Goal: Information Seeking & Learning: Learn about a topic

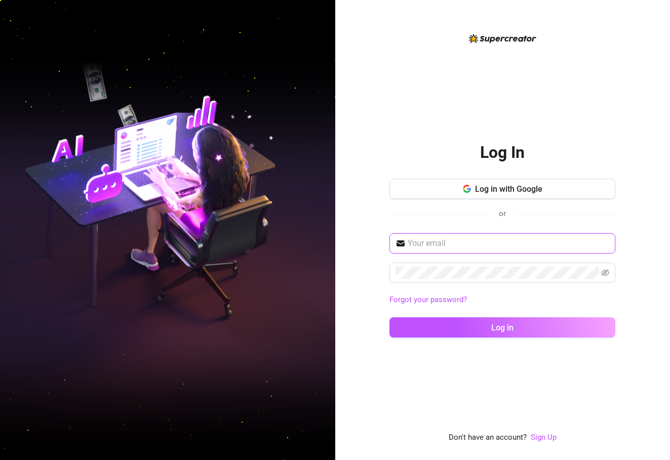
type input "[EMAIL_ADDRESS][DOMAIN_NAME]"
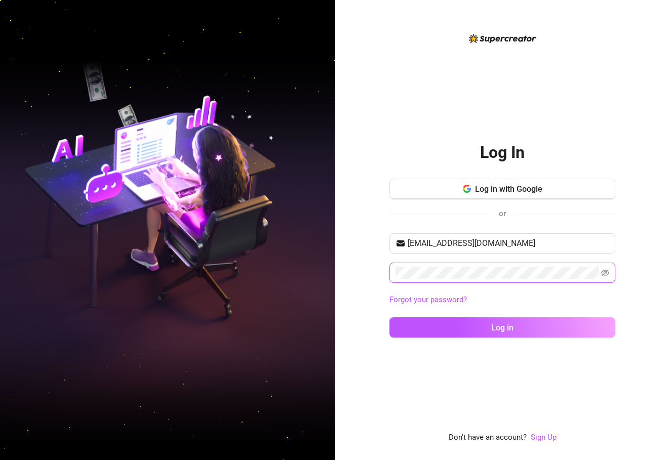
click at [502, 327] on button "Log in" at bounding box center [502, 328] width 226 height 20
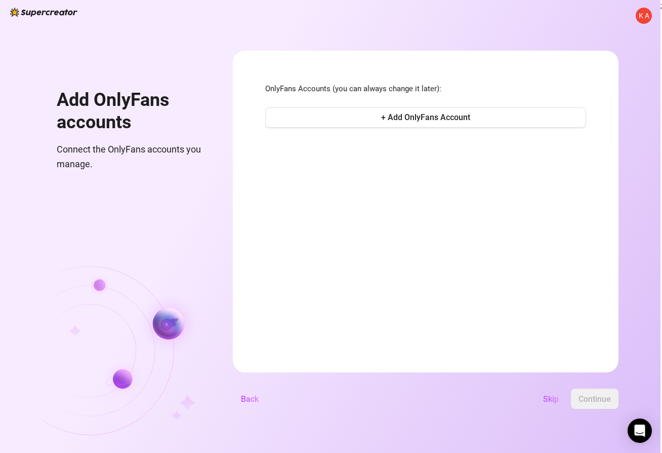
click at [649, 15] on span "K A" at bounding box center [644, 15] width 11 height 11
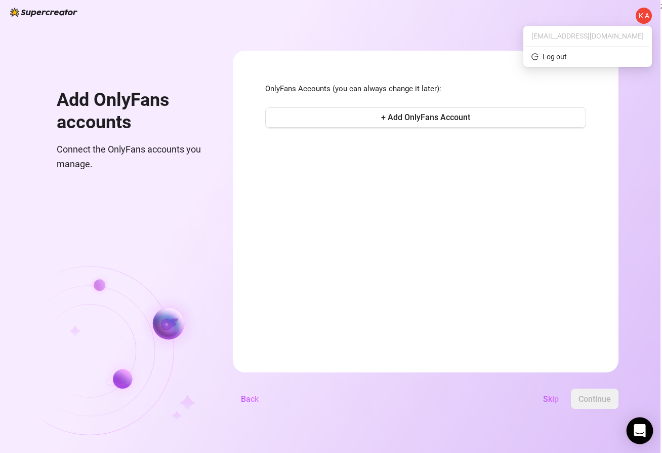
click at [639, 429] on icon "Open Intercom Messenger" at bounding box center [640, 430] width 12 height 13
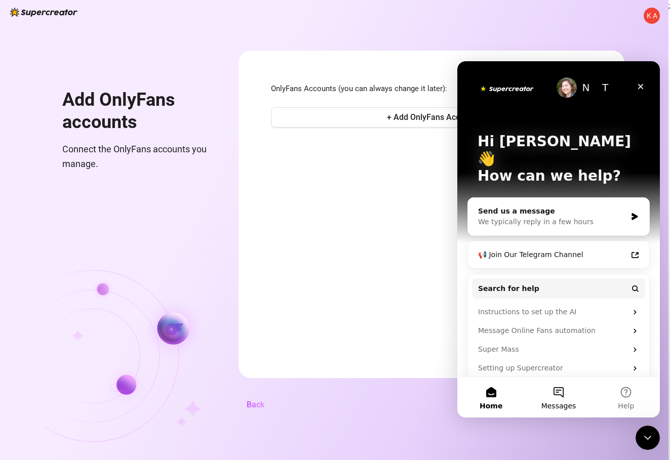
click at [560, 401] on button "Messages" at bounding box center [558, 397] width 67 height 41
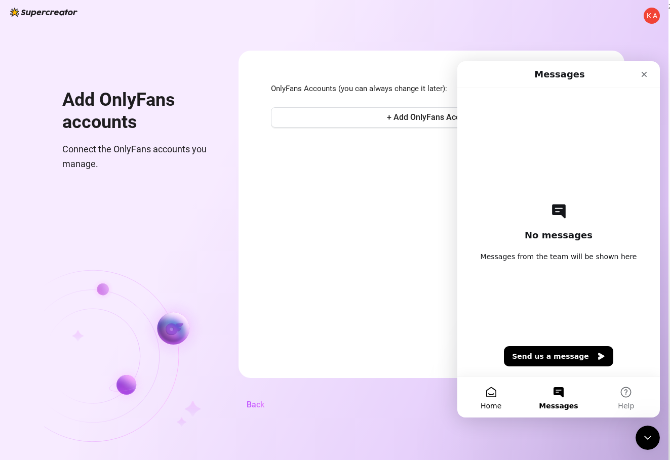
click at [493, 397] on button "Home" at bounding box center [490, 397] width 67 height 41
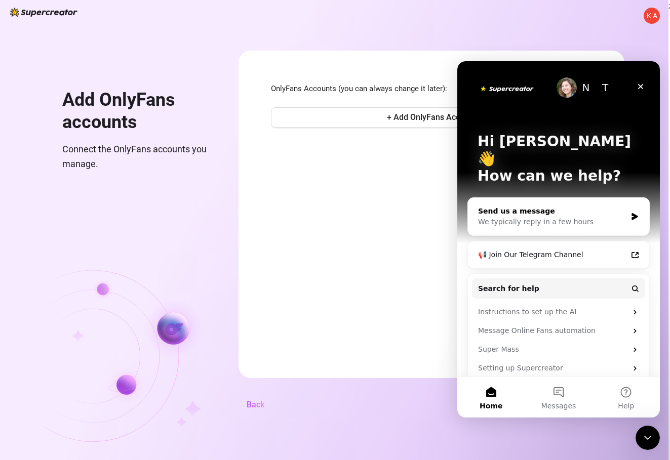
click at [587, 217] on div "We typically reply in a few hours" at bounding box center [552, 222] width 148 height 11
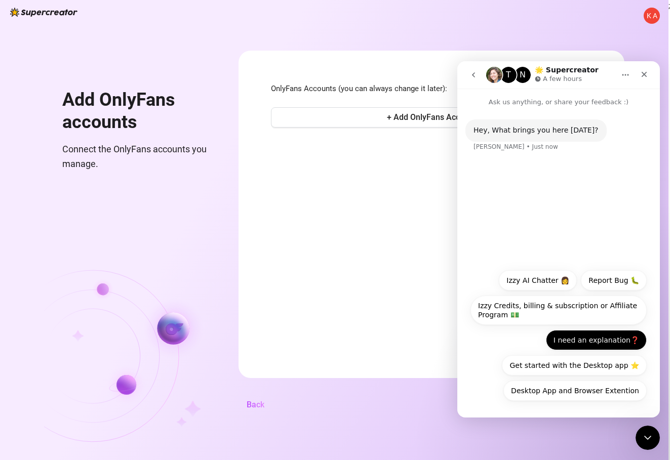
click at [617, 342] on button "I need an explanation❓" at bounding box center [596, 340] width 101 height 20
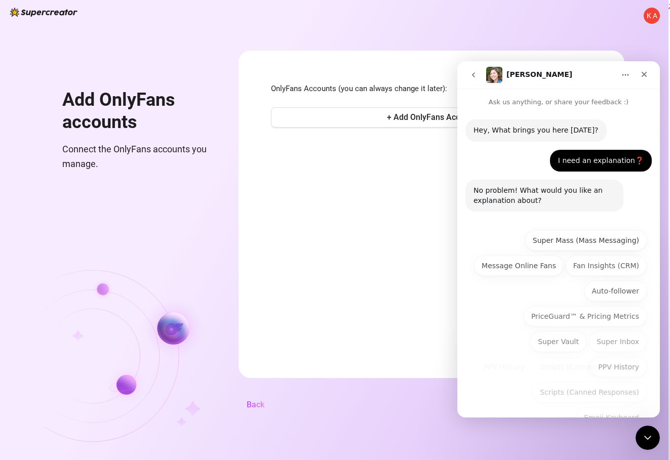
scroll to position [26, 0]
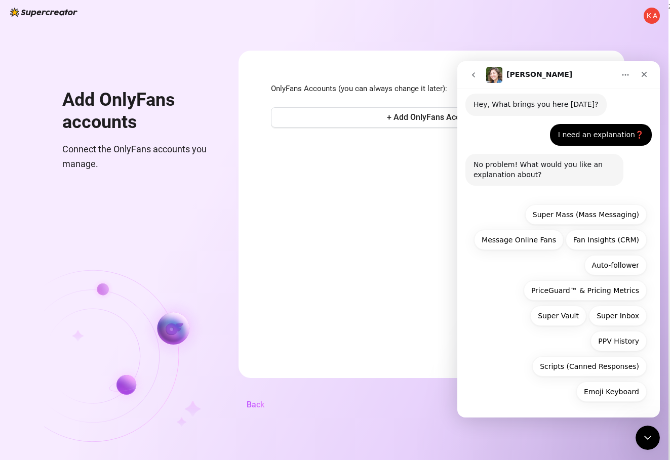
click at [477, 73] on icon "go back" at bounding box center [473, 75] width 8 height 8
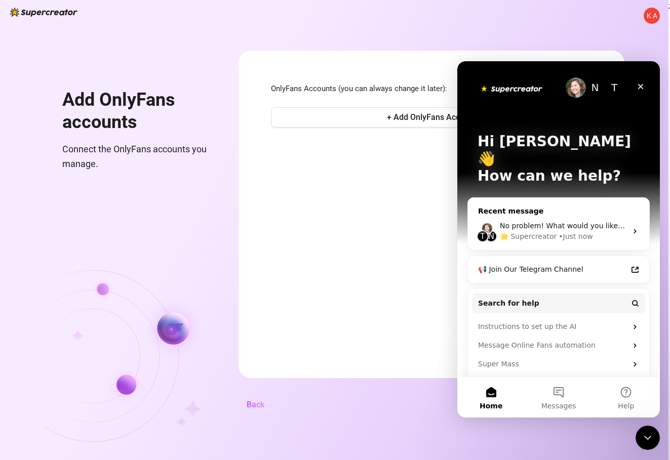
click at [540, 221] on div "No problem! What would you like an explanation about?" at bounding box center [563, 226] width 127 height 11
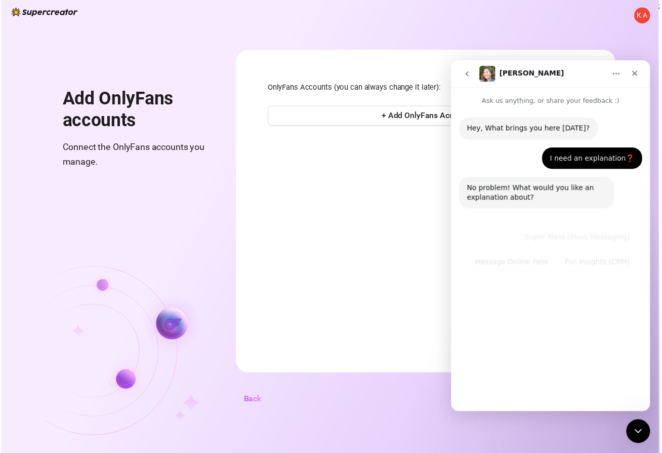
scroll to position [26, 0]
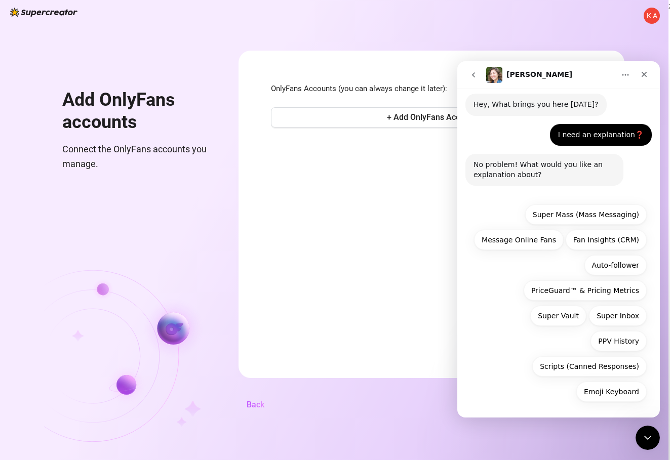
click at [624, 75] on icon "Home" at bounding box center [625, 75] width 8 height 8
click at [647, 70] on div "Close" at bounding box center [644, 74] width 18 height 18
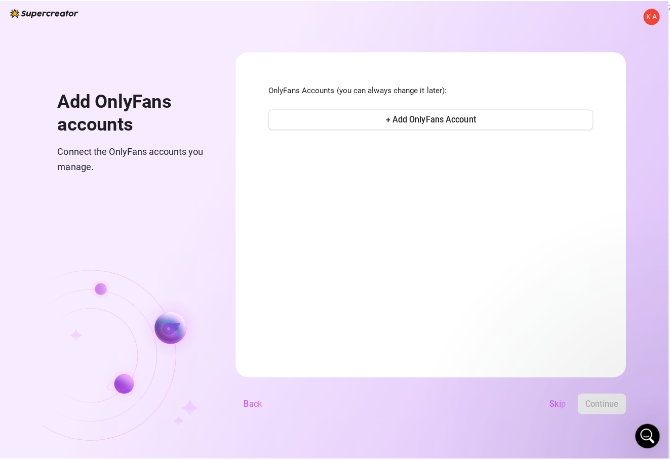
scroll to position [0, 0]
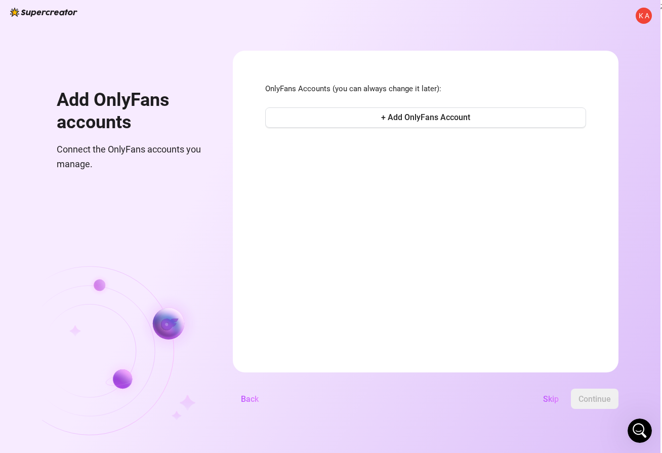
click at [645, 12] on span "K A" at bounding box center [644, 15] width 11 height 11
click at [559, 404] on span "Skip" at bounding box center [551, 399] width 16 height 10
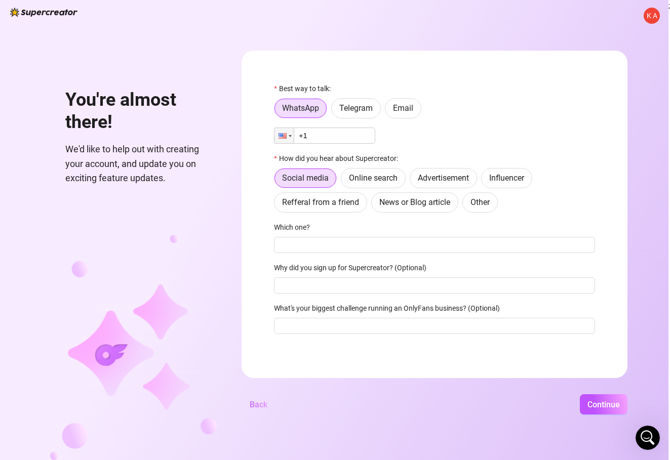
click at [267, 406] on span "Back" at bounding box center [259, 405] width 18 height 10
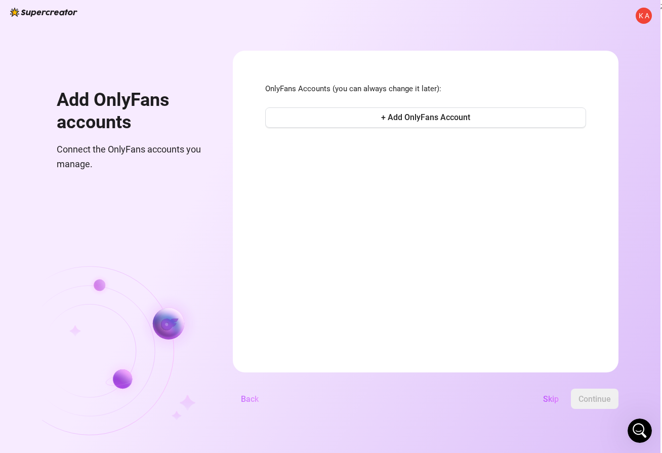
click at [272, 406] on div "K A Add OnlyFans accounts Connect the OnlyFans accounts you manage. OnlyFans Ac…" at bounding box center [330, 226] width 661 height 453
click at [646, 19] on span "K A" at bounding box center [644, 15] width 11 height 11
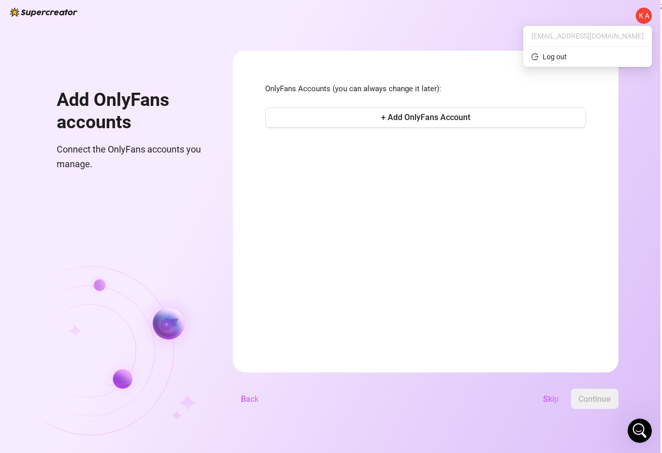
click at [625, 36] on span "[EMAIL_ADDRESS][DOMAIN_NAME]" at bounding box center [588, 35] width 112 height 11
click at [640, 426] on icon "Open Intercom Messenger" at bounding box center [639, 429] width 17 height 17
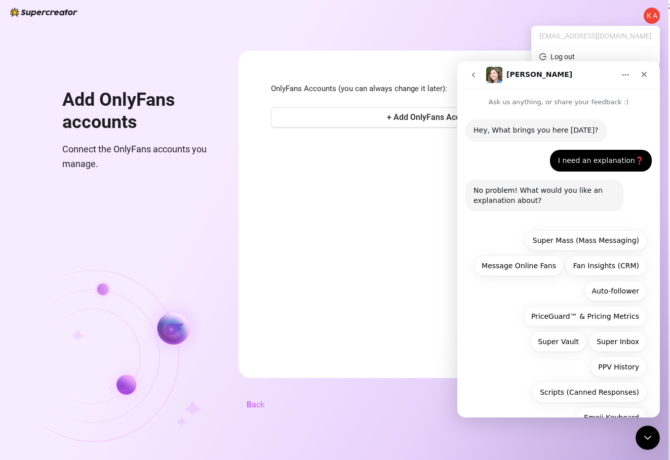
click at [477, 73] on icon "go back" at bounding box center [473, 75] width 8 height 8
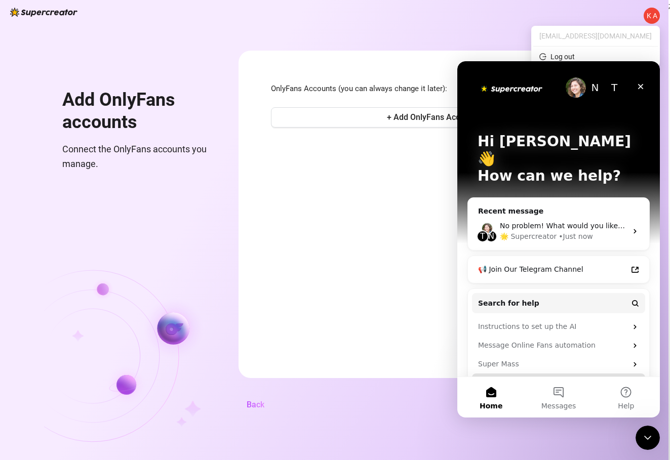
click at [570, 378] on div "Setting up Supercreator" at bounding box center [552, 383] width 149 height 11
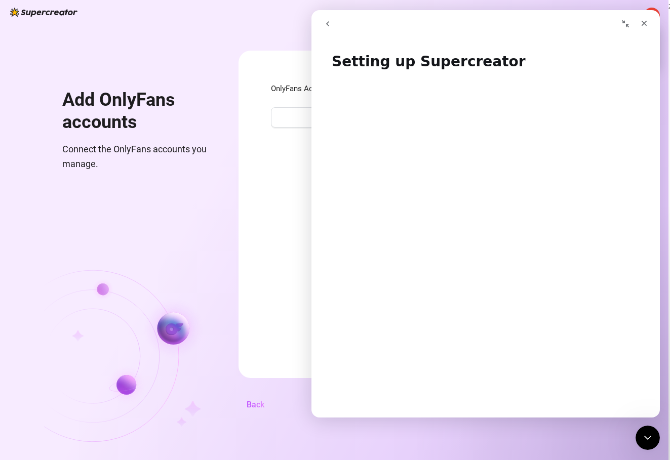
click at [329, 21] on icon "go back" at bounding box center [328, 24] width 8 height 8
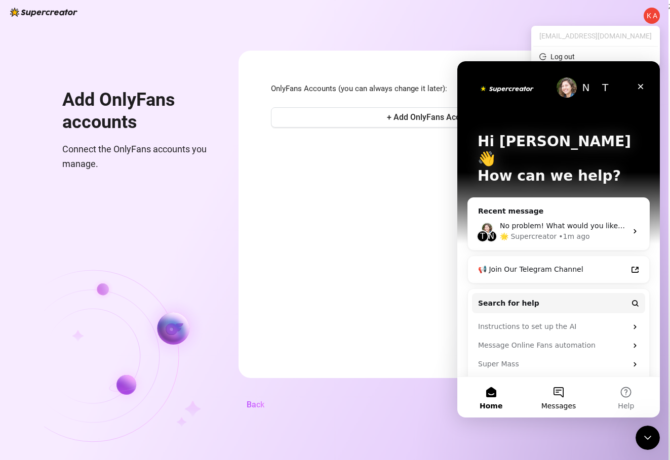
click at [565, 403] on span "Messages" at bounding box center [558, 406] width 35 height 7
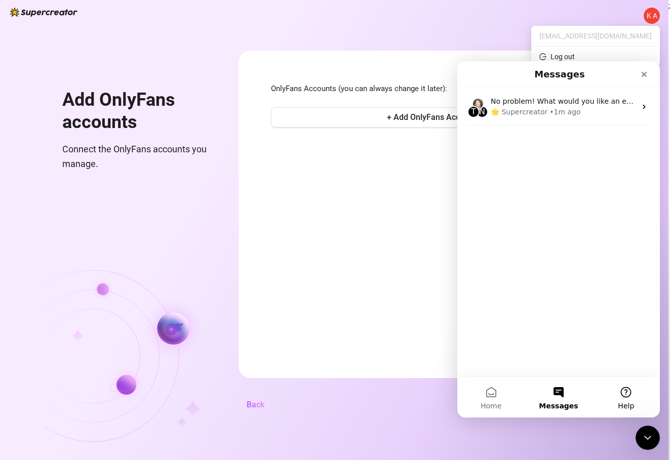
click at [628, 393] on button "Help" at bounding box center [626, 397] width 67 height 41
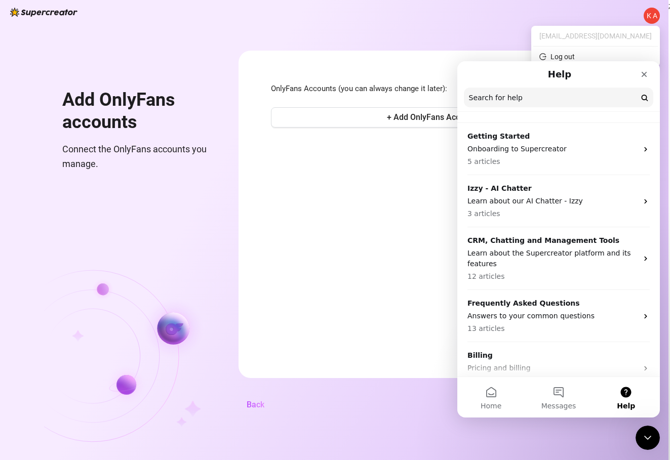
scroll to position [36, 0]
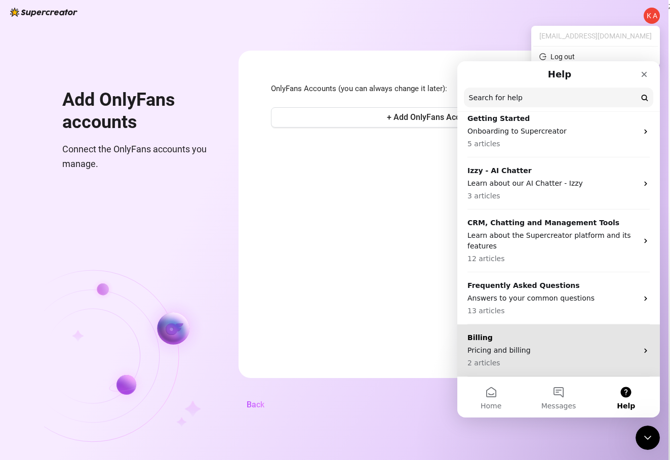
click at [618, 349] on p "Pricing and billing" at bounding box center [552, 350] width 170 height 11
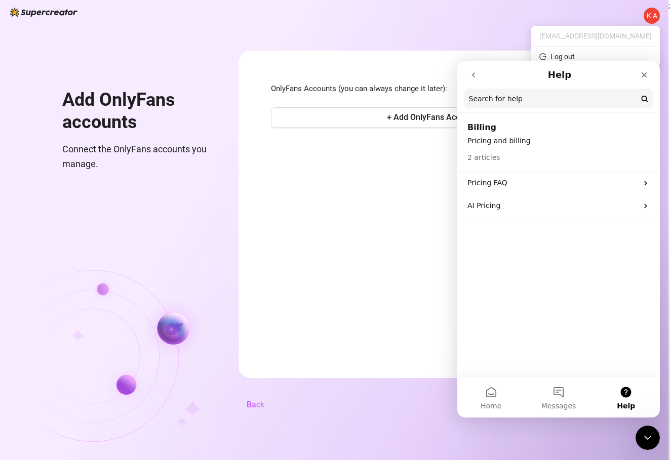
click at [481, 138] on p "Pricing and billing" at bounding box center [558, 141] width 182 height 11
click at [479, 125] on h2 "Billing" at bounding box center [558, 128] width 182 height 12
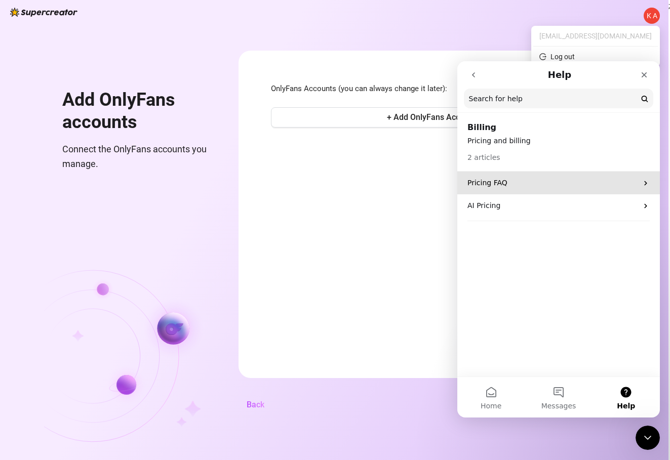
click at [516, 182] on p "Pricing FAQ" at bounding box center [552, 183] width 170 height 11
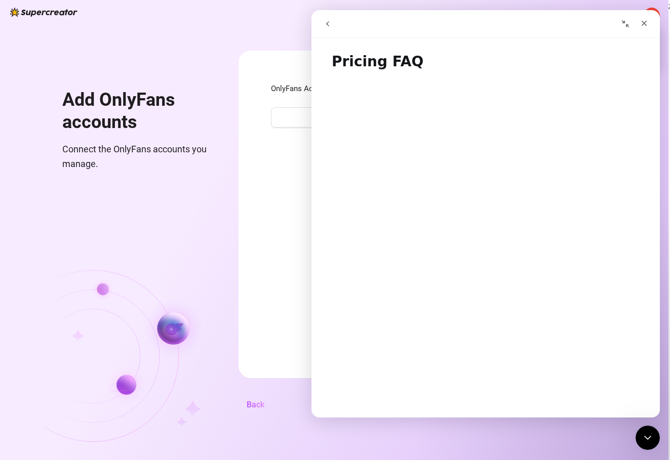
click at [325, 25] on icon "go back" at bounding box center [328, 24] width 8 height 8
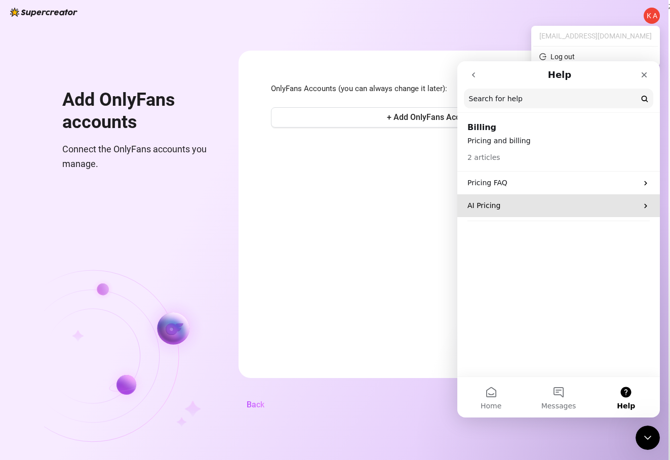
click at [498, 203] on p "AI Pricing" at bounding box center [552, 206] width 170 height 11
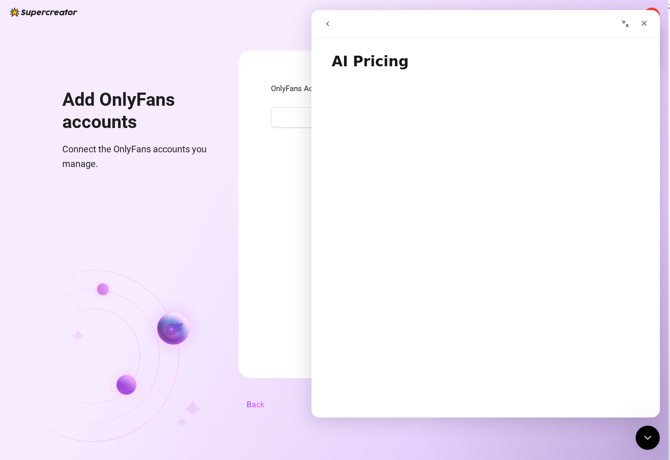
click at [329, 25] on icon "go back" at bounding box center [328, 24] width 8 height 8
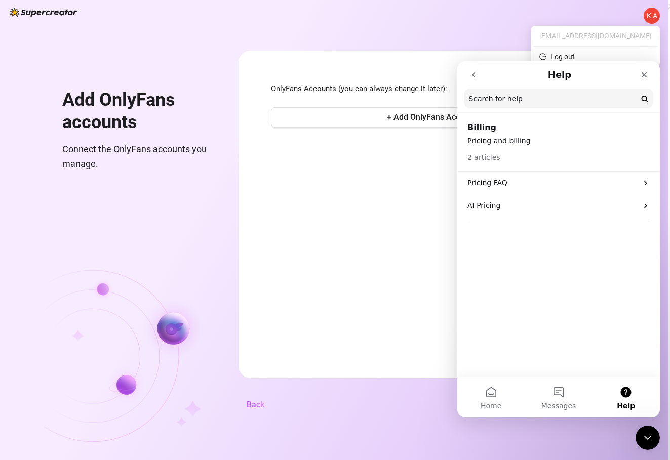
click at [474, 73] on icon "go back" at bounding box center [473, 74] width 3 height 5
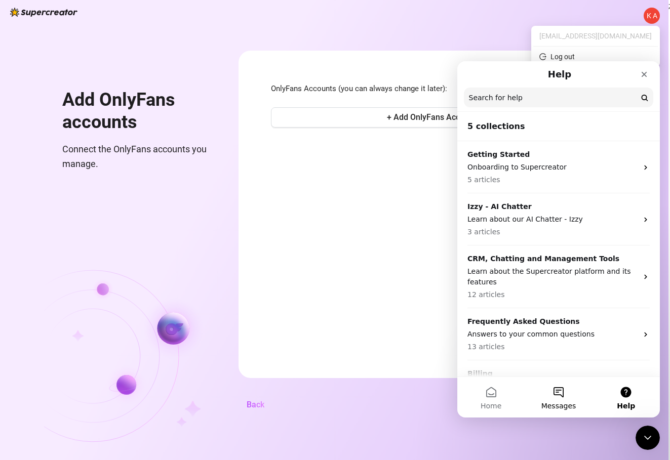
click at [556, 392] on button "Messages" at bounding box center [558, 397] width 67 height 41
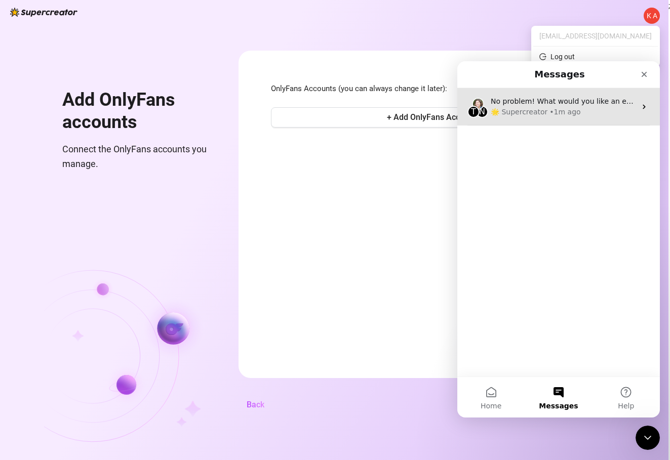
click at [561, 112] on div "• 1m ago" at bounding box center [564, 112] width 31 height 11
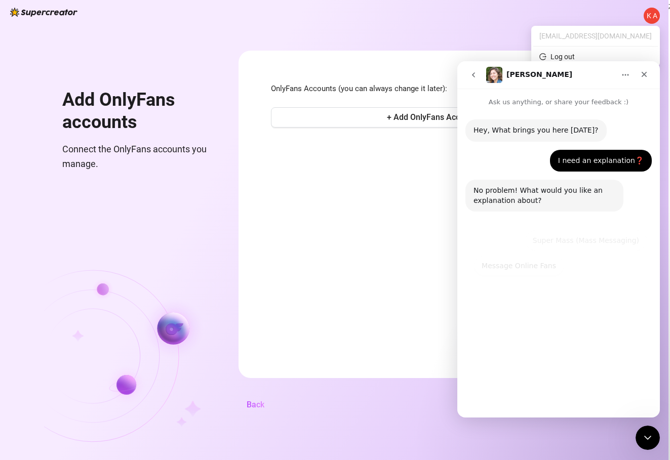
scroll to position [26, 0]
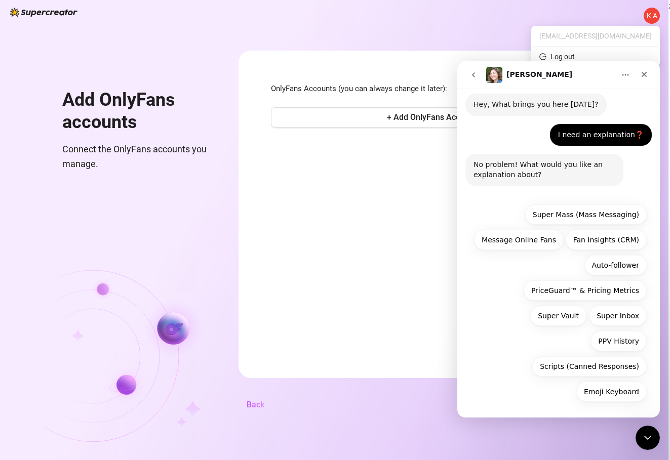
click at [625, 72] on icon "Home" at bounding box center [625, 75] width 8 height 8
click at [497, 169] on div "No problem! What would you like an explanation about?" at bounding box center [545, 170] width 142 height 20
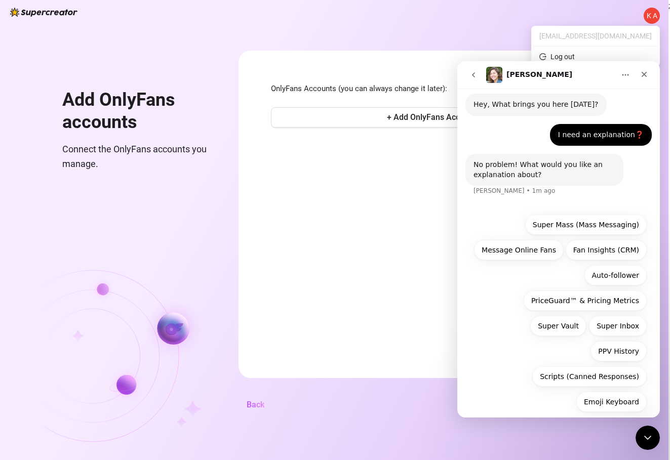
scroll to position [36, 0]
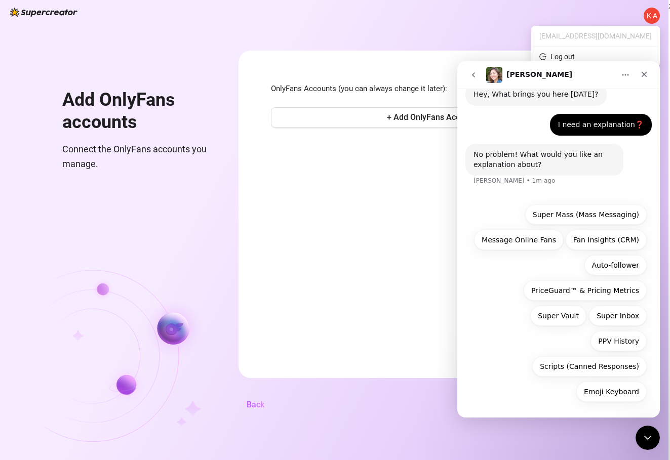
click at [493, 158] on div "No problem! What would you like an explanation about?" at bounding box center [545, 160] width 142 height 20
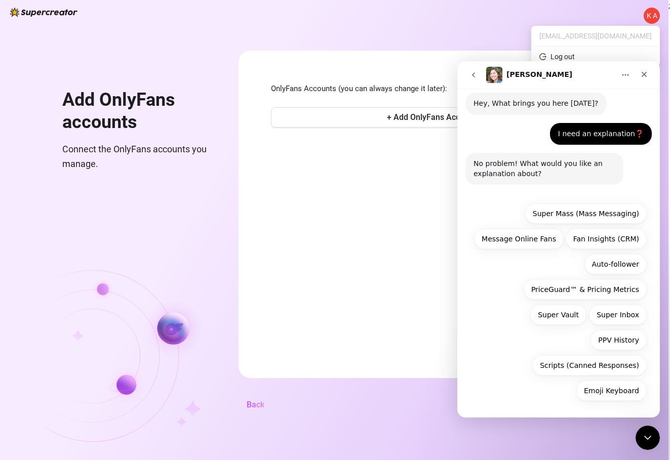
scroll to position [26, 0]
click at [495, 170] on div "No problem! What would you like an explanation about?" at bounding box center [545, 170] width 142 height 20
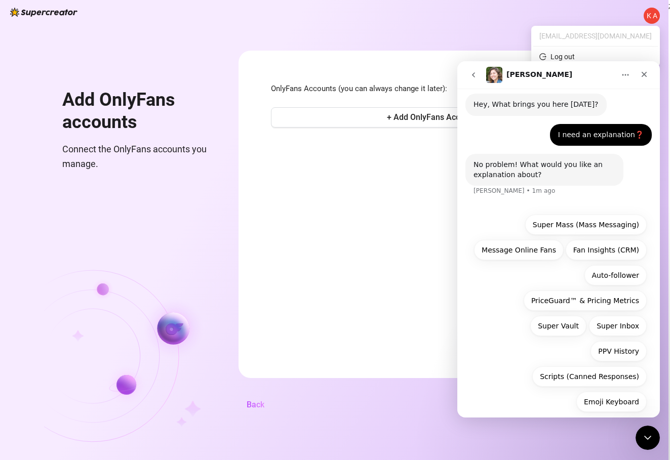
scroll to position [36, 0]
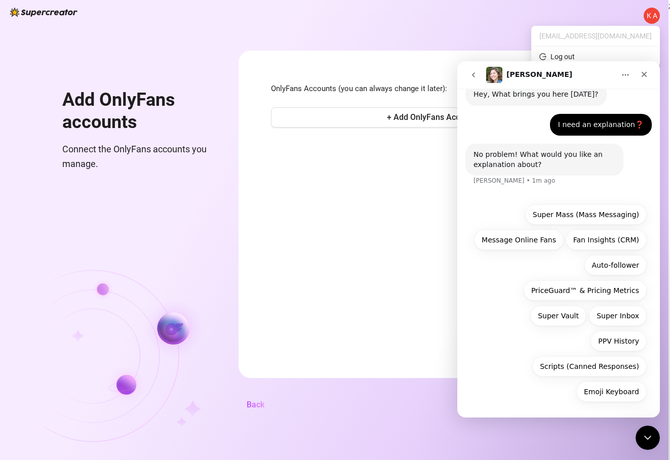
click at [568, 132] on div "I need an explanation❓ Katja • 1m ago" at bounding box center [601, 125] width 102 height 22
click at [516, 98] on div "Hey, What brings you here [DATE]?" at bounding box center [536, 95] width 125 height 10
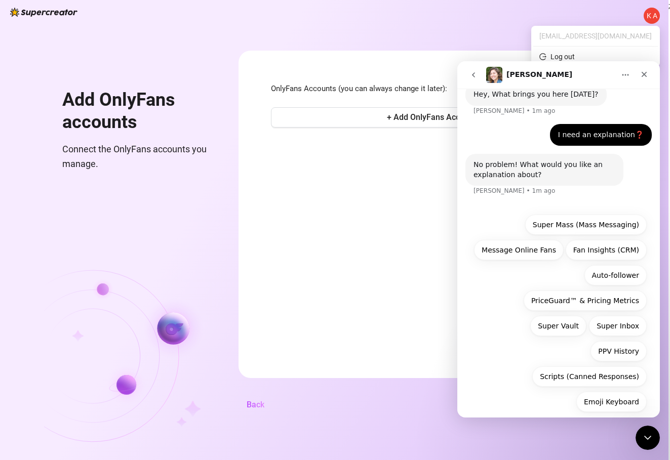
scroll to position [46, 0]
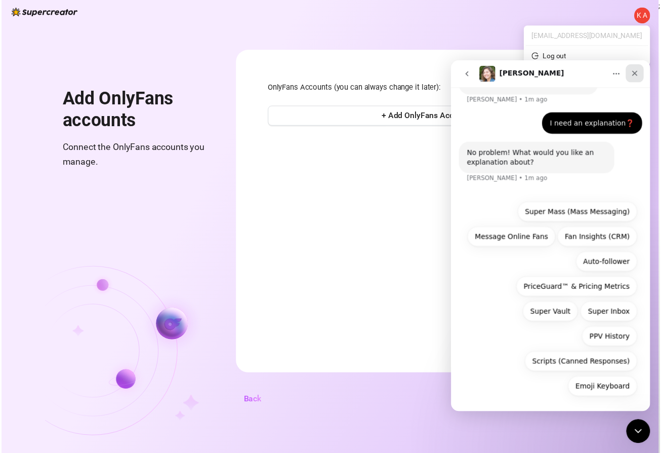
click at [641, 70] on icon "Close" at bounding box center [638, 73] width 8 height 8
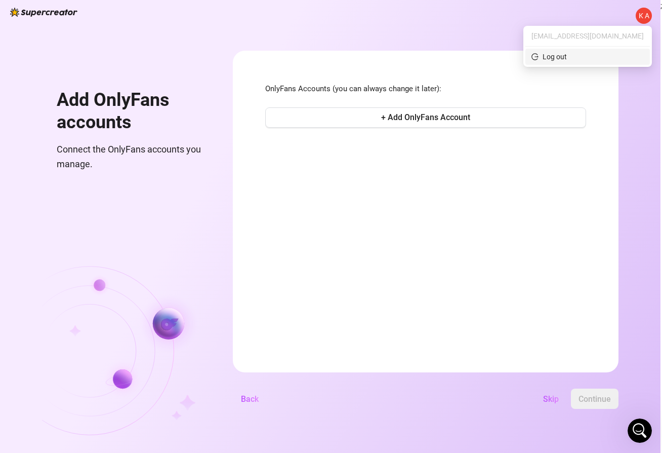
click at [614, 53] on span "Log out" at bounding box center [588, 56] width 112 height 11
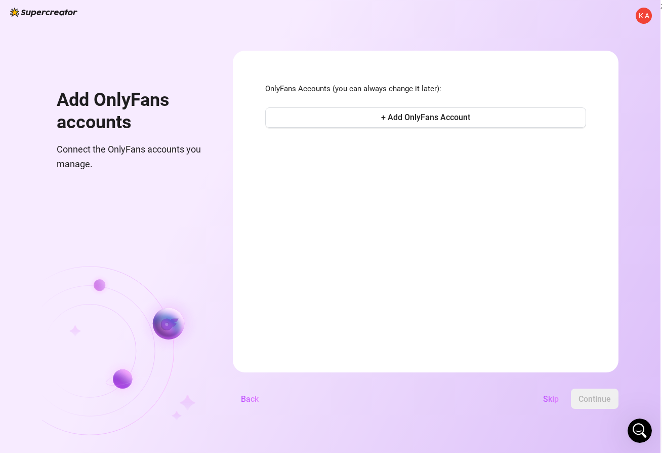
click at [643, 16] on span "K A" at bounding box center [644, 15] width 11 height 11
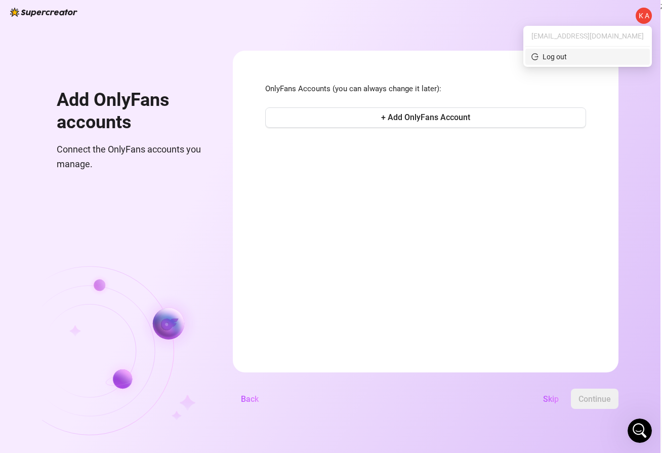
click at [567, 57] on div "Log out" at bounding box center [555, 56] width 24 height 11
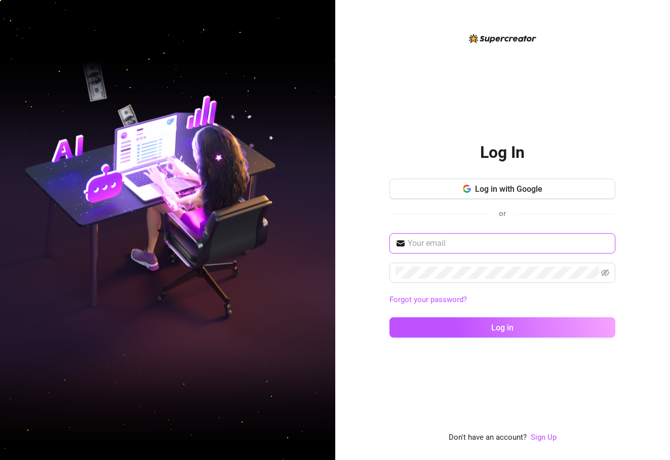
type input "[EMAIL_ADDRESS][DOMAIN_NAME]"
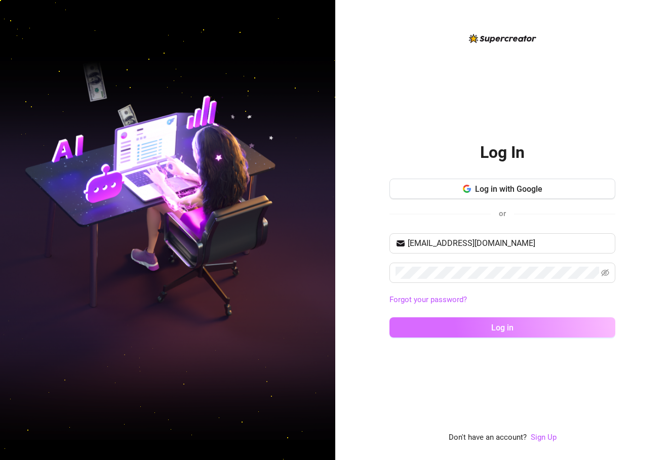
click at [434, 325] on button "Log in" at bounding box center [502, 328] width 226 height 20
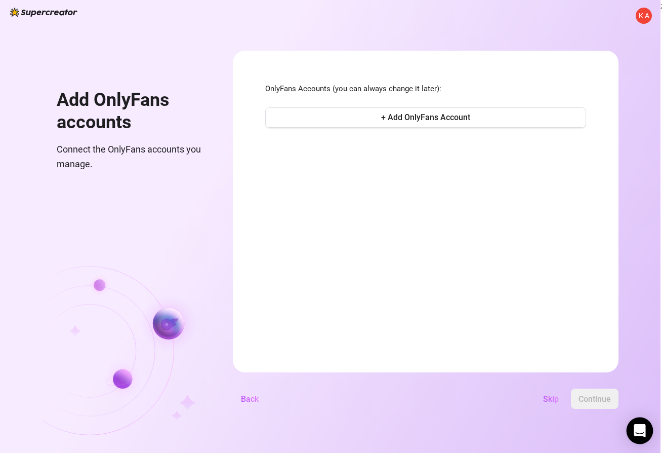
click at [640, 424] on div "Open Intercom Messenger" at bounding box center [640, 430] width 27 height 27
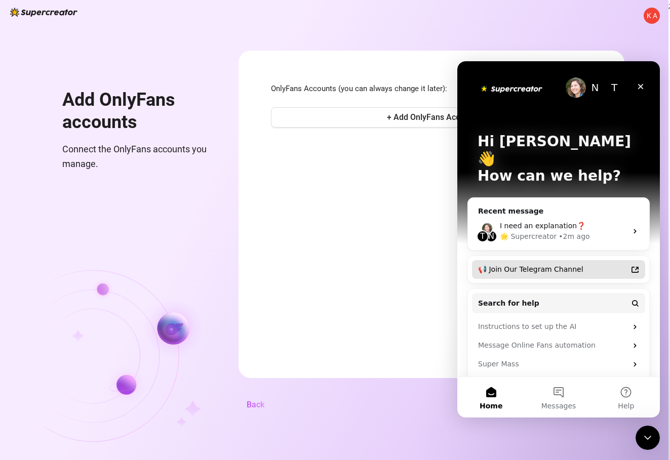
click at [600, 264] on div "📢 Join Our Telegram Channel" at bounding box center [552, 269] width 149 height 11
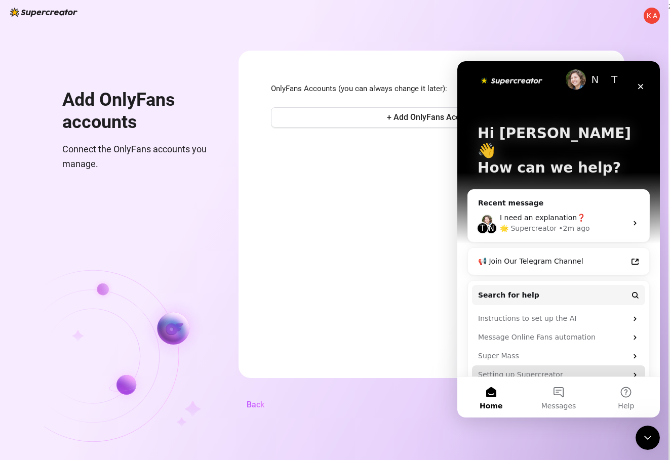
click at [634, 373] on icon "Intercom messenger" at bounding box center [635, 375] width 3 height 5
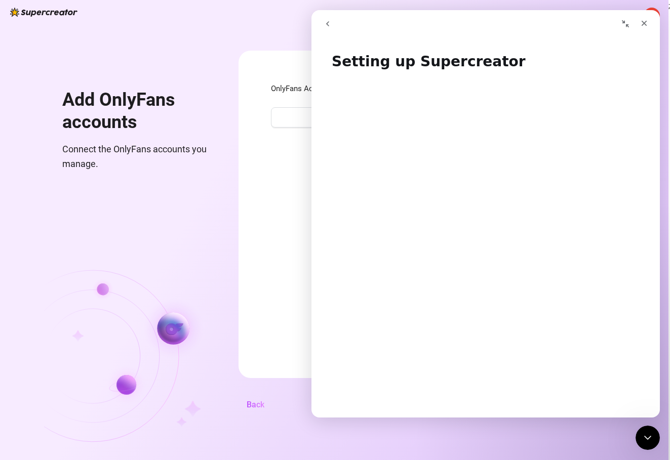
click at [330, 23] on icon "go back" at bounding box center [328, 24] width 8 height 8
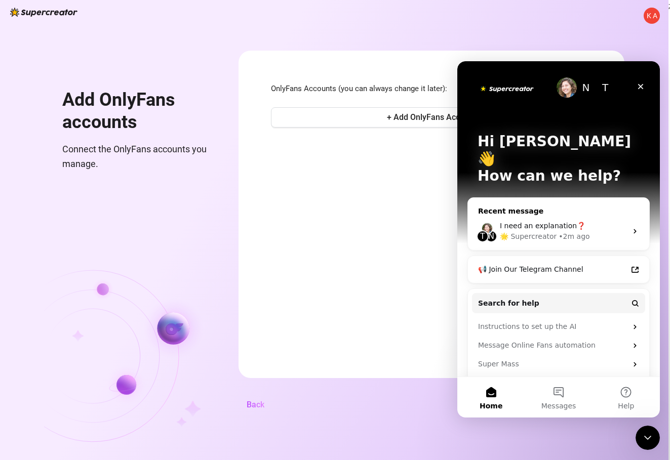
click at [546, 231] on div "🌟 Supercreator" at bounding box center [528, 236] width 57 height 11
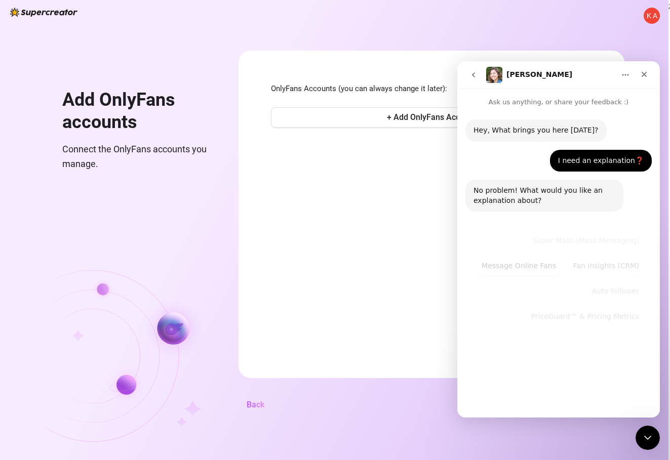
scroll to position [26, 0]
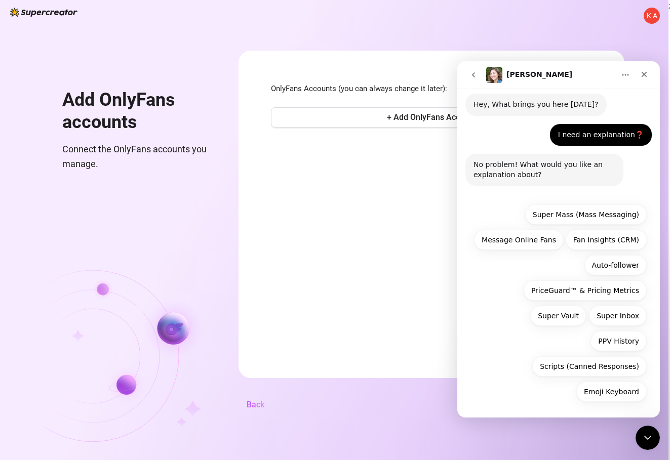
click at [474, 76] on icon "go back" at bounding box center [473, 74] width 3 height 5
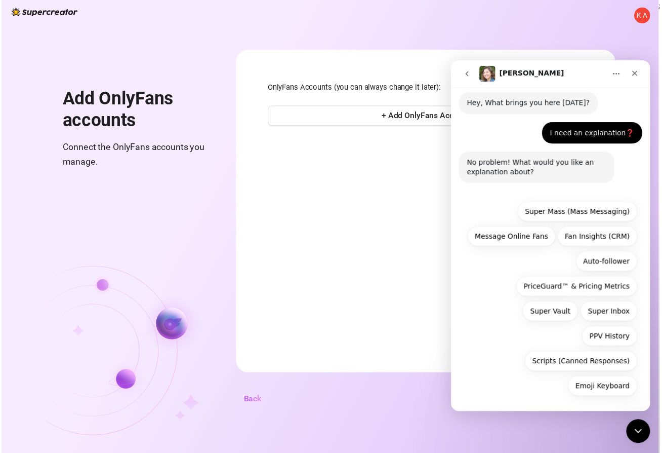
scroll to position [0, 0]
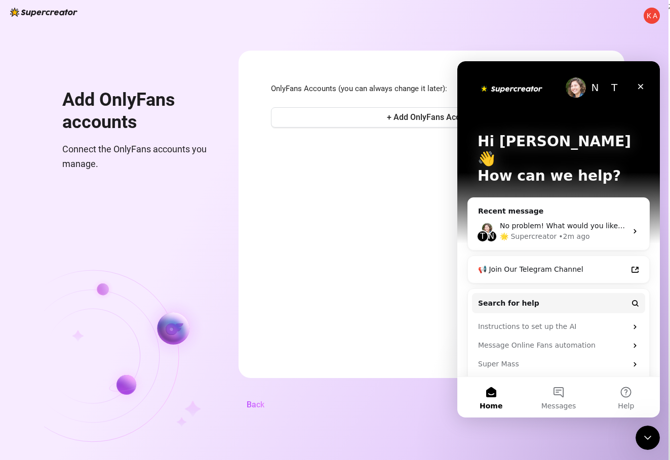
click at [614, 87] on div "T" at bounding box center [614, 87] width 20 height 20
click at [588, 88] on div "N" at bounding box center [595, 87] width 20 height 20
click at [579, 85] on img "Intercom messenger" at bounding box center [576, 87] width 20 height 20
click at [642, 88] on icon "Close" at bounding box center [641, 87] width 6 height 6
